Goal: Transaction & Acquisition: Book appointment/travel/reservation

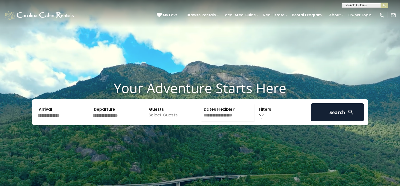
click at [62, 121] on input "text" at bounding box center [63, 112] width 54 height 18
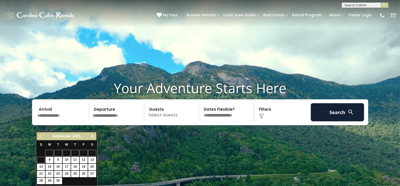
click at [94, 135] on span "Next" at bounding box center [93, 136] width 4 height 4
click at [76, 175] on link "23" at bounding box center [75, 174] width 8 height 6
type input "********"
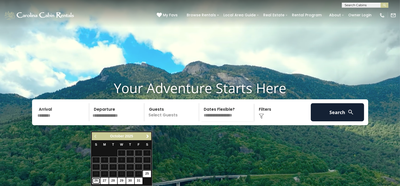
click at [96, 181] on link "26" at bounding box center [96, 181] width 8 height 6
type input "********"
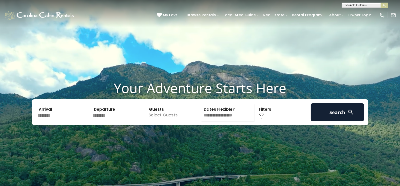
click at [183, 121] on p "Select Guests" at bounding box center [172, 112] width 53 height 18
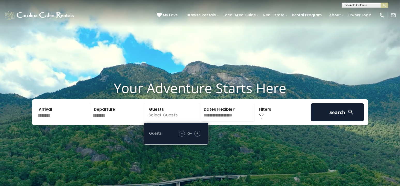
click at [196, 136] on span "+" at bounding box center [197, 133] width 2 height 5
click at [197, 136] on span "+" at bounding box center [197, 133] width 2 height 5
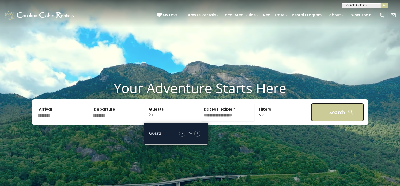
click at [344, 121] on button "Search" at bounding box center [338, 112] width 54 height 18
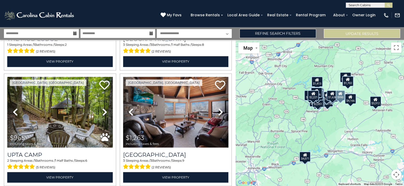
scroll to position [569, 0]
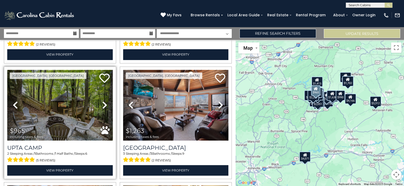
click at [103, 101] on icon at bounding box center [104, 105] width 5 height 8
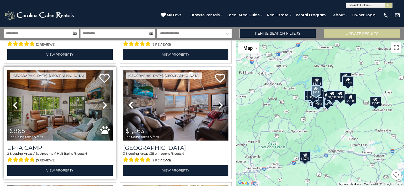
click at [103, 101] on icon at bounding box center [104, 105] width 5 height 8
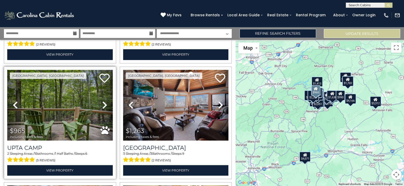
click at [103, 101] on icon at bounding box center [104, 105] width 5 height 8
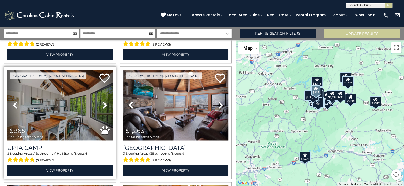
click at [103, 101] on icon at bounding box center [104, 105] width 5 height 8
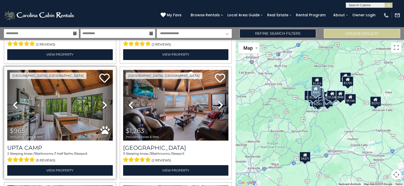
click at [103, 101] on icon at bounding box center [104, 105] width 5 height 8
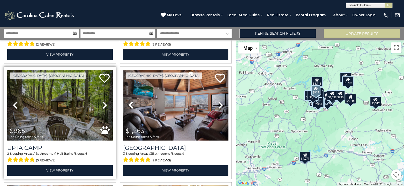
click at [103, 101] on icon at bounding box center [104, 105] width 5 height 8
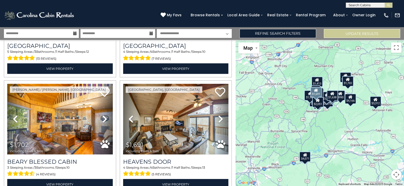
scroll to position [1620, 0]
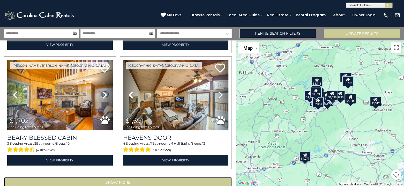
click at [126, 177] on button "Show More" at bounding box center [118, 182] width 228 height 10
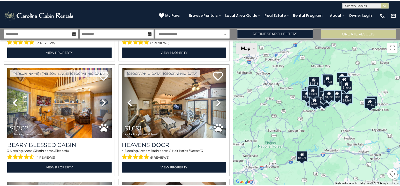
scroll to position [1620, 0]
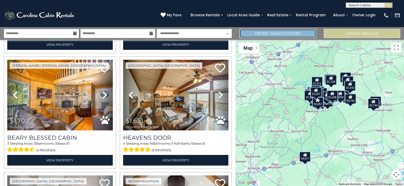
click at [263, 35] on link "Refine Search Filters" at bounding box center [278, 33] width 76 height 9
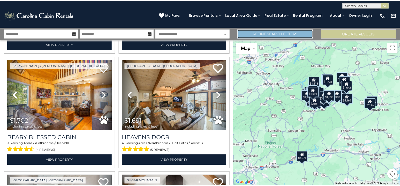
scroll to position [1611, 0]
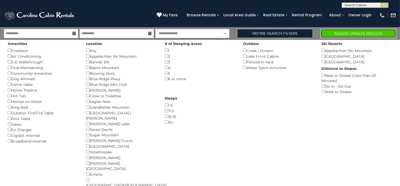
click at [346, 33] on button "Please Update Results" at bounding box center [359, 33] width 76 height 9
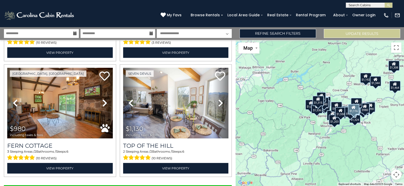
scroll to position [1620, 0]
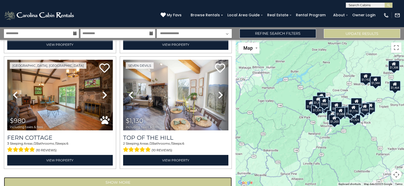
click at [121, 177] on button "Show More" at bounding box center [118, 182] width 228 height 10
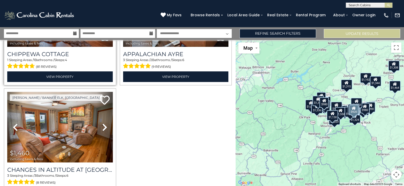
scroll to position [1840, 0]
